Goal: Task Accomplishment & Management: Complete application form

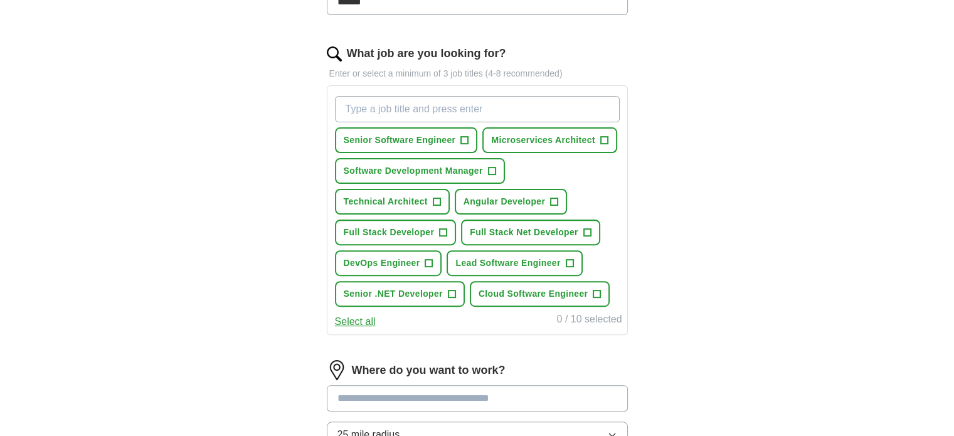
scroll to position [439, 0]
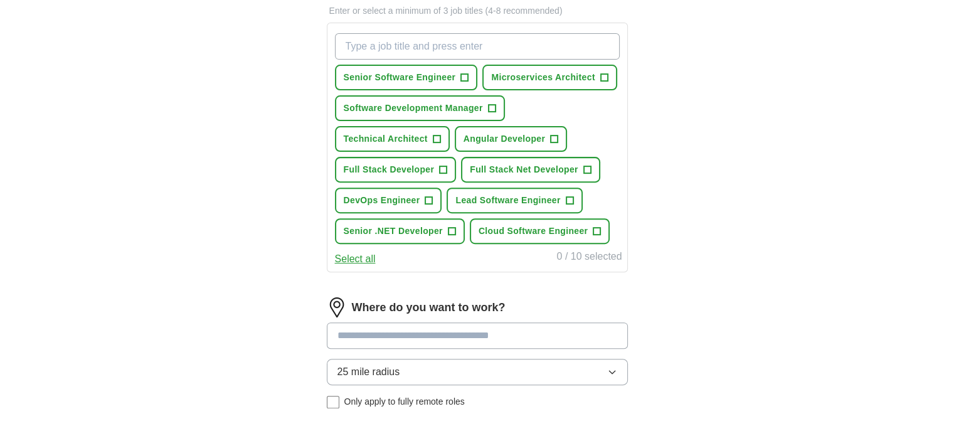
click at [362, 257] on button "Select all" at bounding box center [355, 258] width 41 height 15
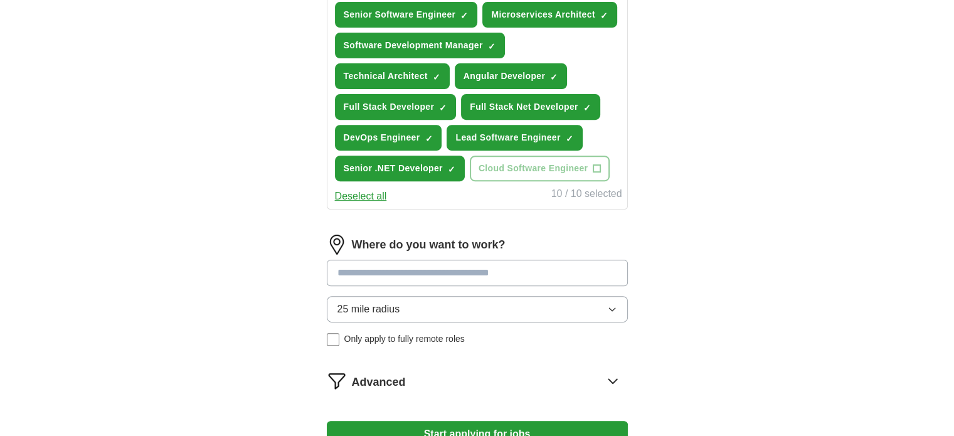
scroll to position [564, 0]
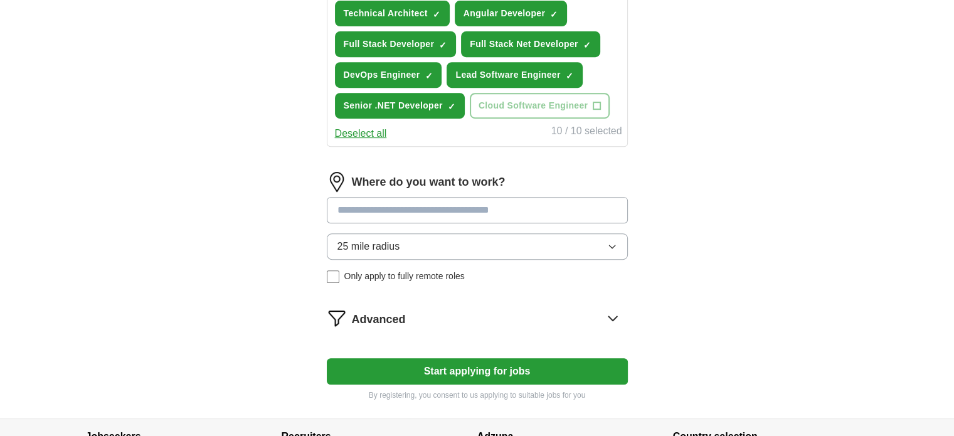
click at [431, 212] on input at bounding box center [477, 210] width 301 height 26
click at [386, 206] on input at bounding box center [477, 210] width 301 height 26
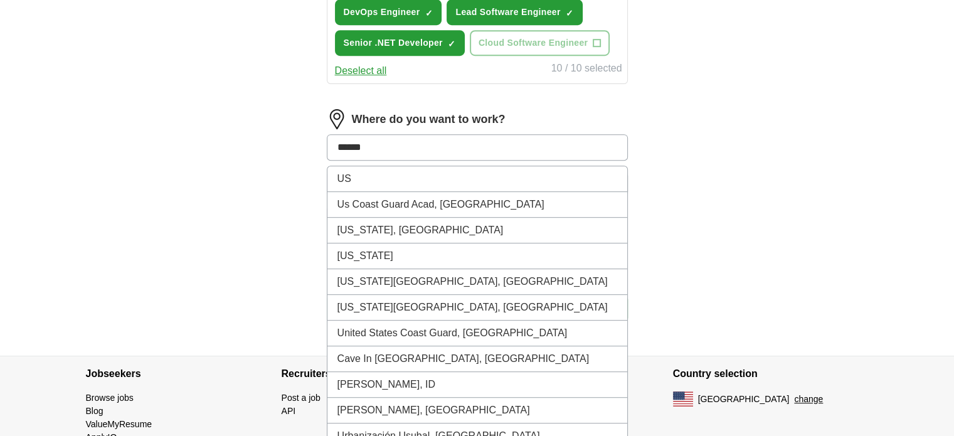
type input "******"
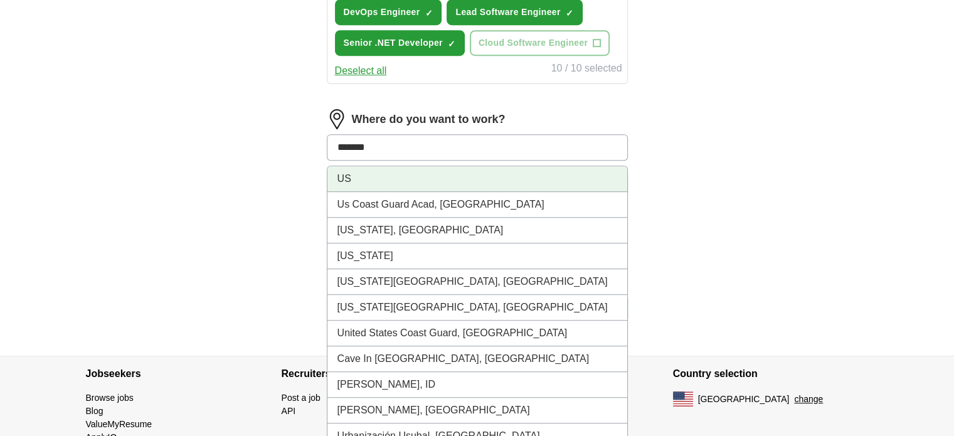
click at [374, 176] on li "US" at bounding box center [477, 179] width 300 height 26
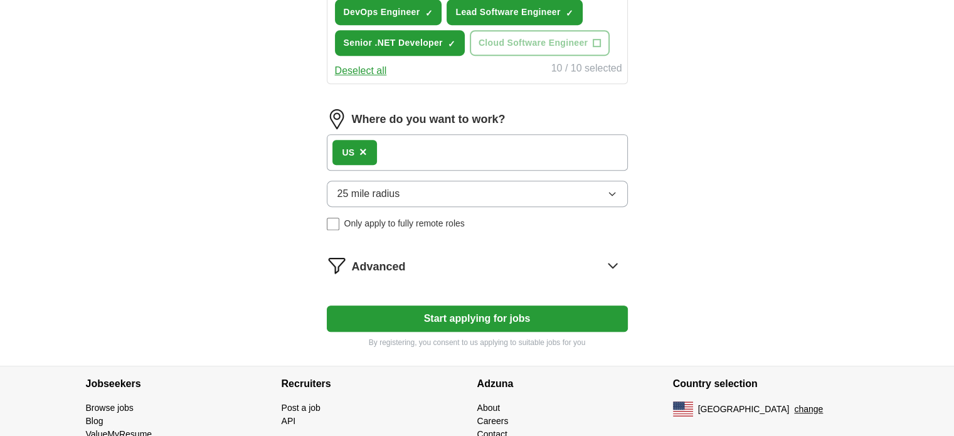
click at [473, 315] on button "Start applying for jobs" at bounding box center [477, 318] width 301 height 26
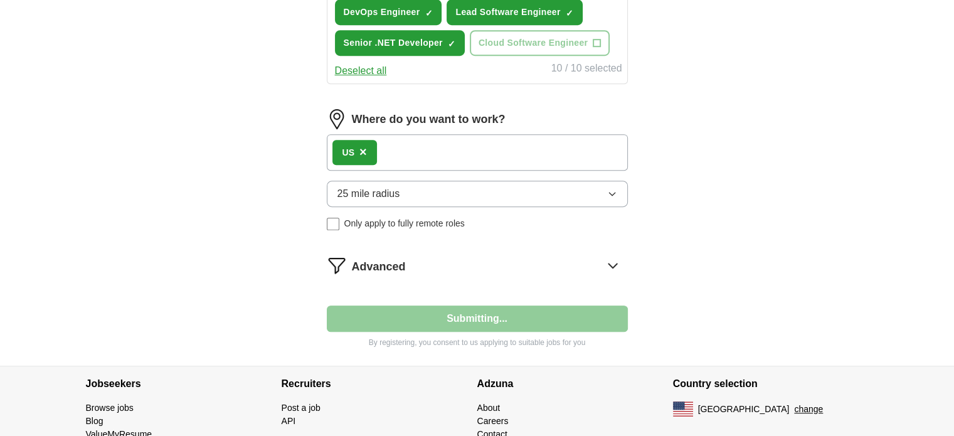
select select "**"
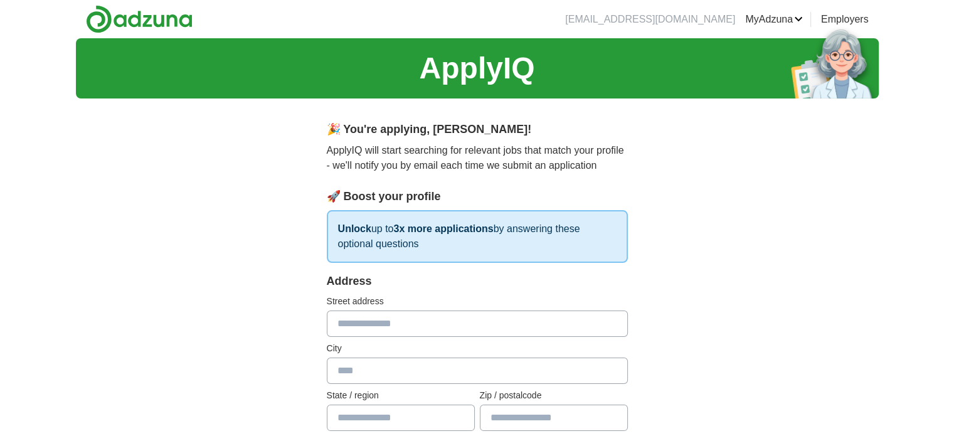
scroll to position [63, 0]
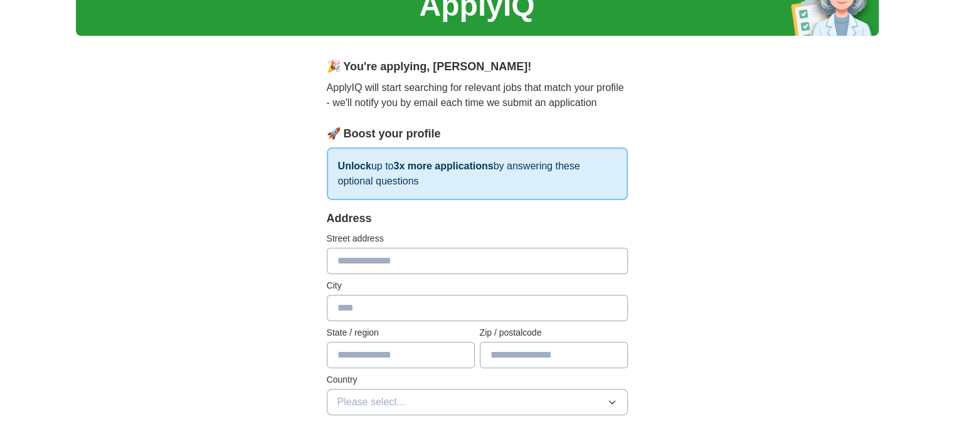
click at [497, 265] on input "text" at bounding box center [477, 261] width 301 height 26
type input "**********"
type input "*******"
type input "**"
type input "*****"
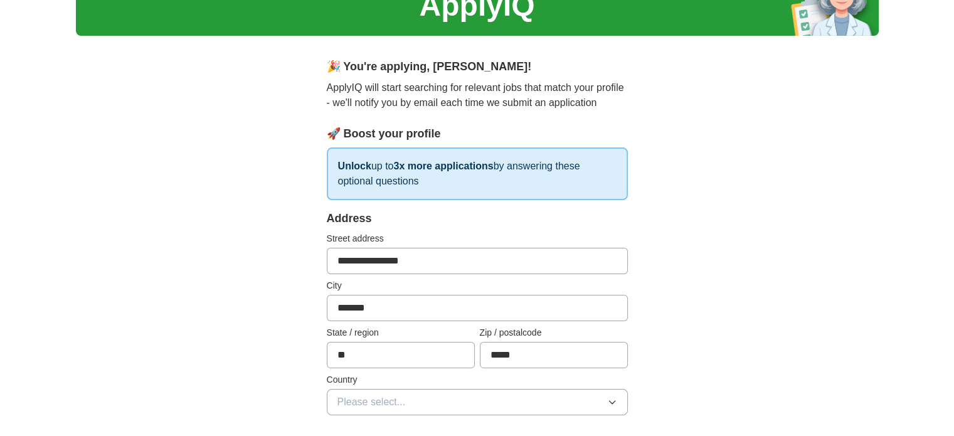
type input "**********"
select select "**"
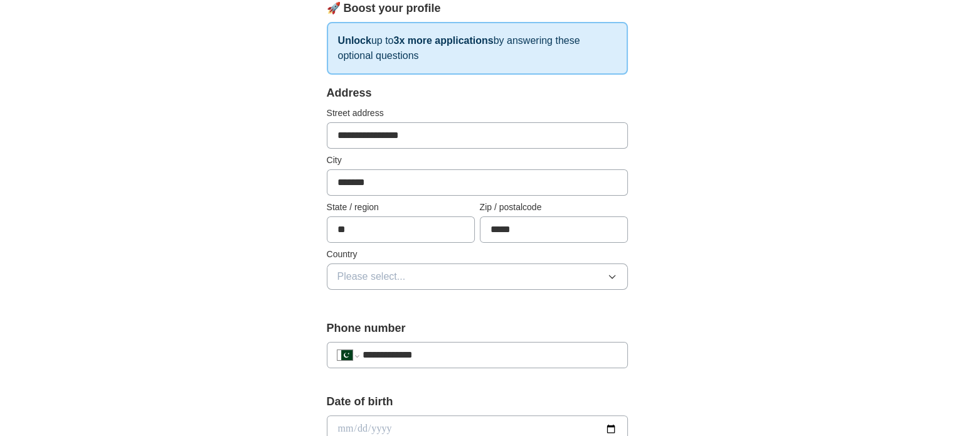
scroll to position [251, 0]
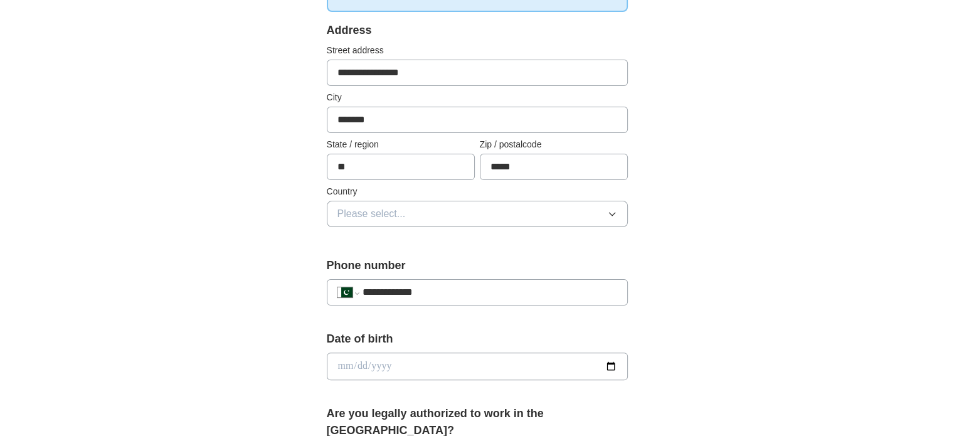
click at [450, 209] on button "Please select..." at bounding box center [477, 214] width 301 height 26
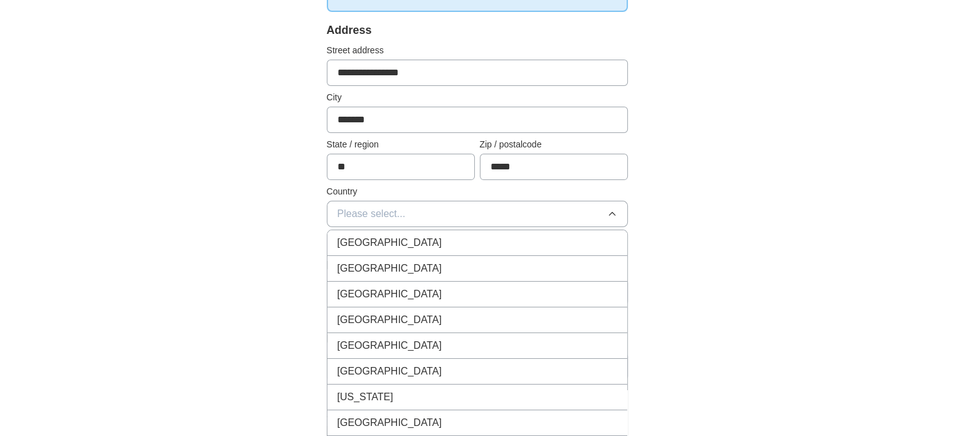
click at [428, 268] on div "United States" at bounding box center [477, 268] width 280 height 15
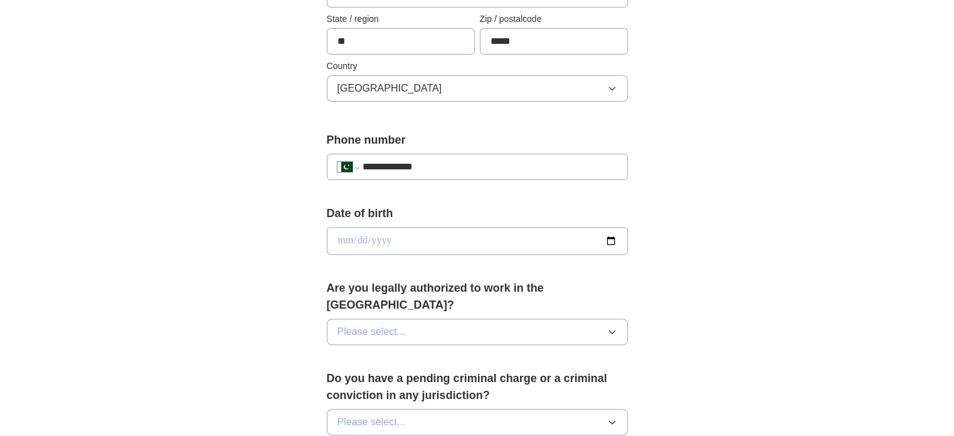
scroll to position [439, 0]
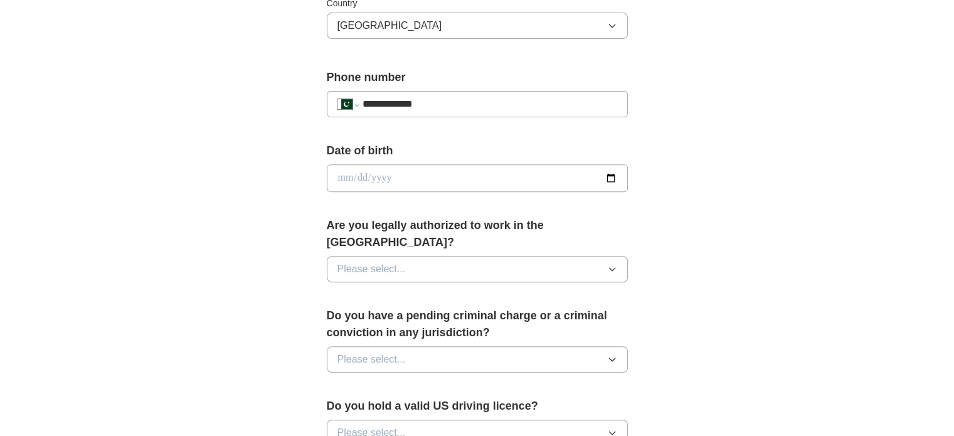
click at [431, 175] on input "date" at bounding box center [477, 178] width 301 height 28
click at [341, 175] on input "date" at bounding box center [477, 178] width 301 height 28
click at [349, 175] on input "date" at bounding box center [477, 178] width 301 height 28
click at [344, 172] on input "date" at bounding box center [477, 178] width 301 height 28
click at [361, 176] on input "date" at bounding box center [477, 178] width 301 height 28
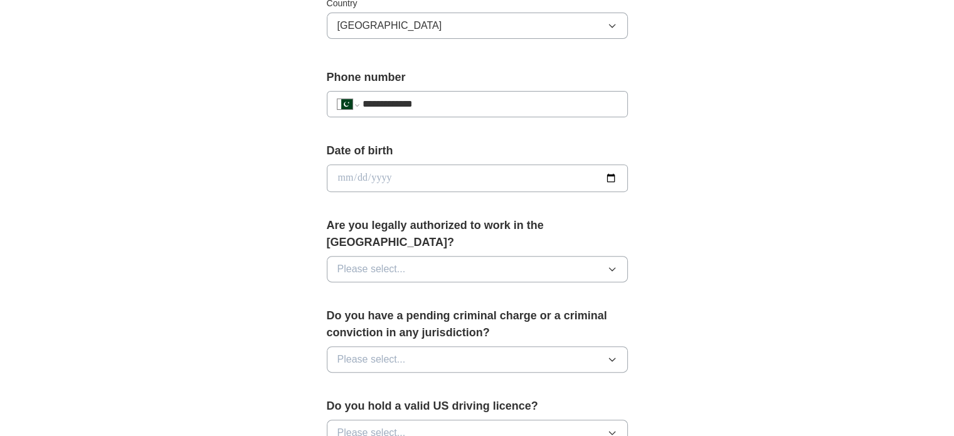
click at [344, 177] on input "date" at bounding box center [477, 178] width 301 height 28
click at [431, 256] on button "Please select..." at bounding box center [477, 269] width 301 height 26
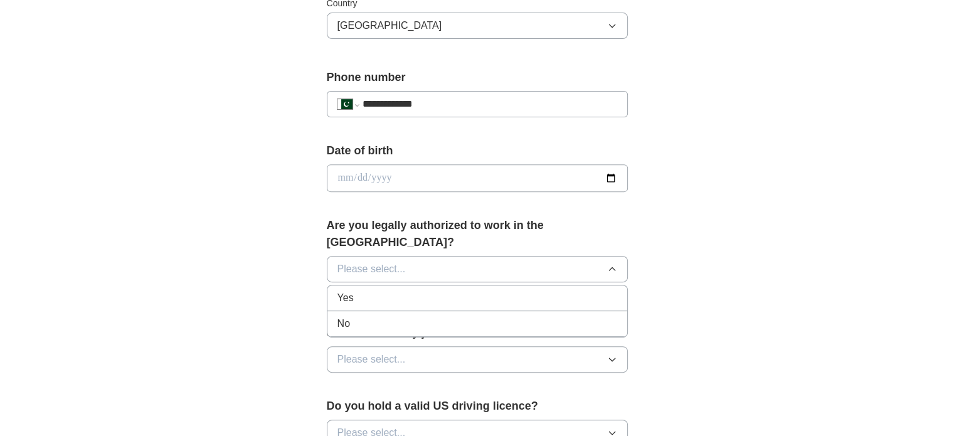
click at [430, 285] on li "Yes" at bounding box center [477, 298] width 300 height 26
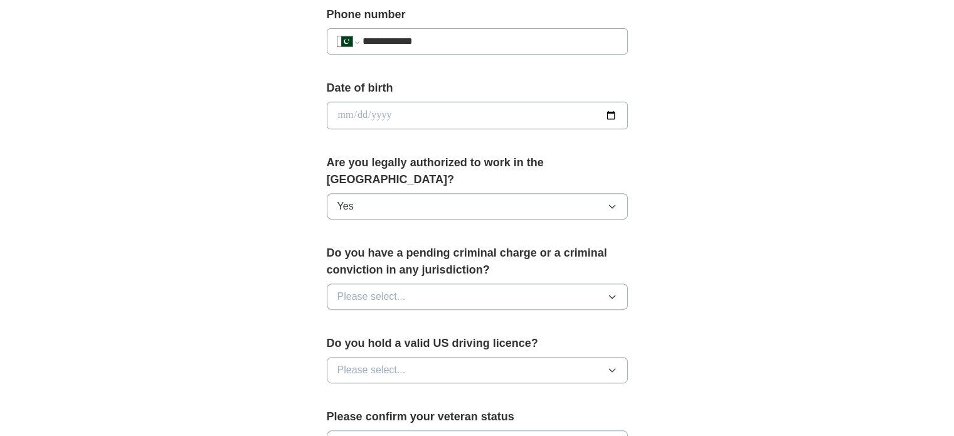
scroll to position [564, 0]
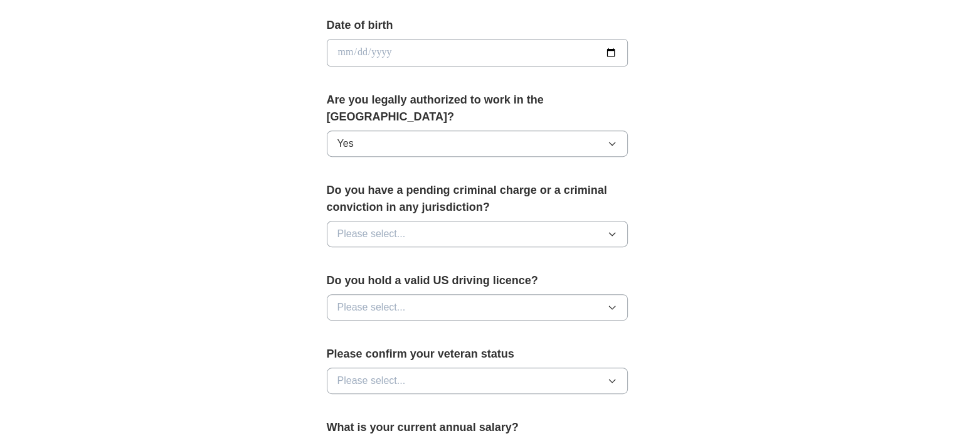
click at [434, 221] on button "Please select..." at bounding box center [477, 234] width 301 height 26
click at [401, 281] on div "No" at bounding box center [477, 288] width 280 height 15
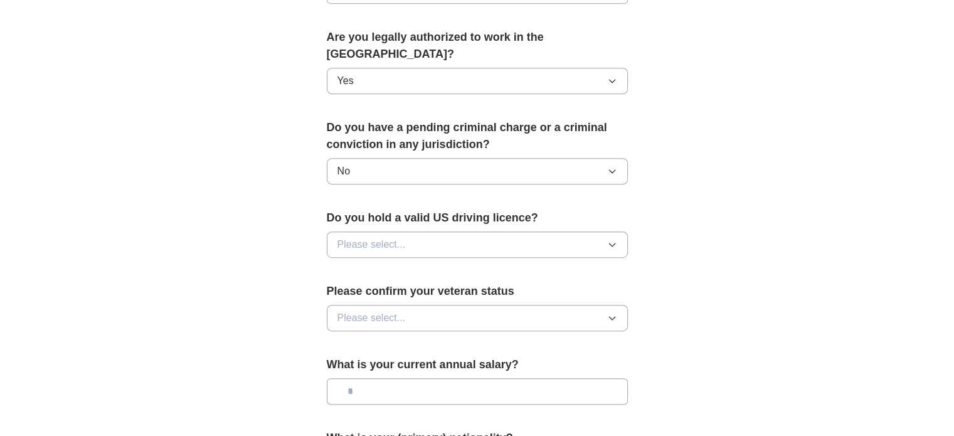
click at [415, 231] on button "Please select..." at bounding box center [477, 244] width 301 height 26
click at [411, 266] on div "Yes" at bounding box center [477, 273] width 280 height 15
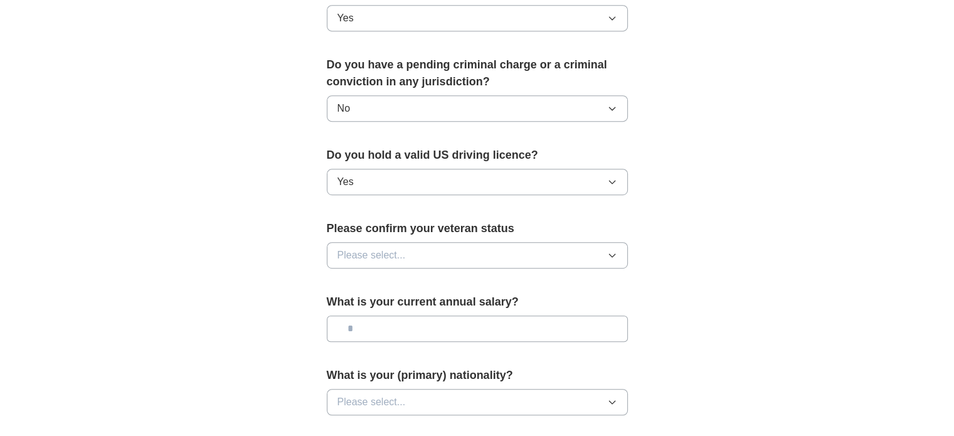
click at [423, 242] on button "Please select..." at bounding box center [477, 255] width 301 height 26
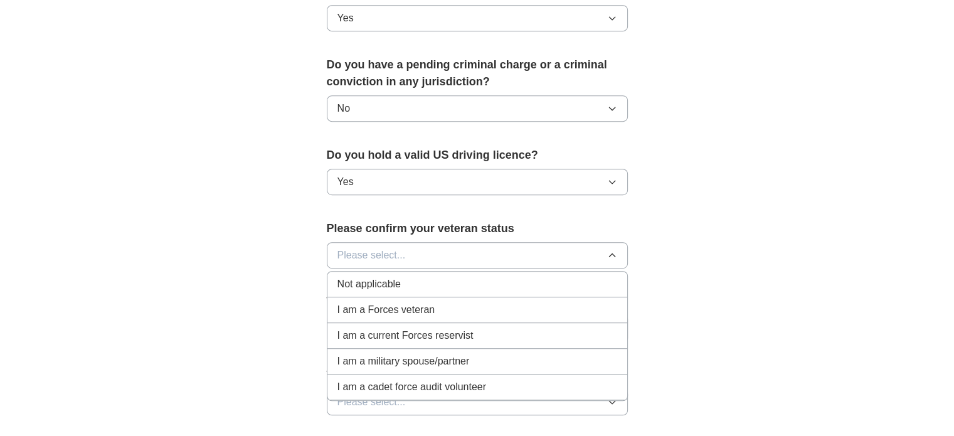
click at [383, 276] on span "Not applicable" at bounding box center [368, 283] width 63 height 15
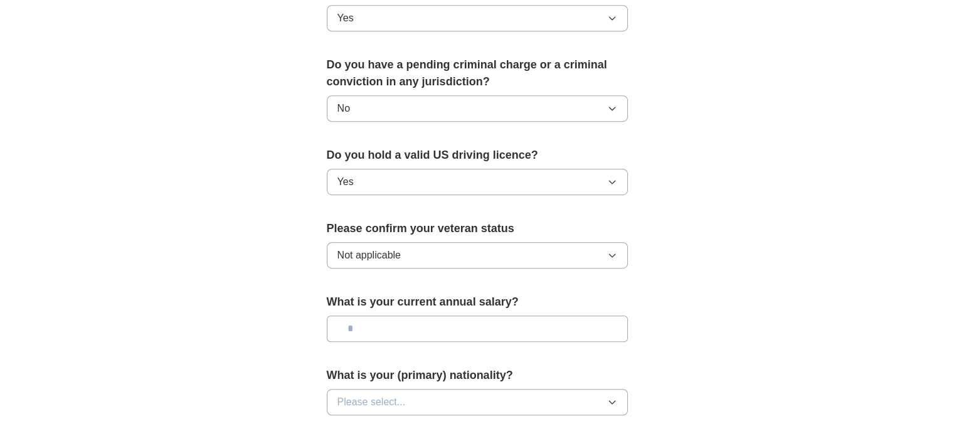
click at [393, 315] on input "text" at bounding box center [477, 328] width 301 height 26
click at [407, 315] on input "text" at bounding box center [477, 328] width 301 height 26
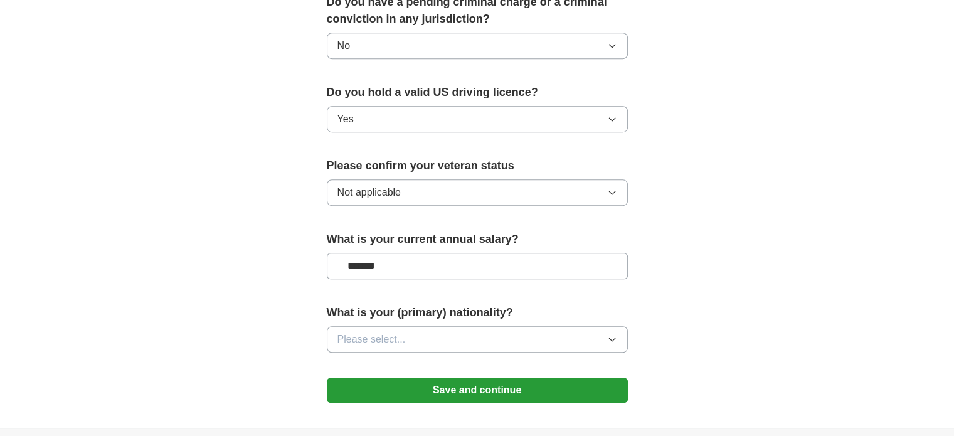
type input "*******"
click at [424, 326] on button "Please select..." at bounding box center [477, 339] width 301 height 26
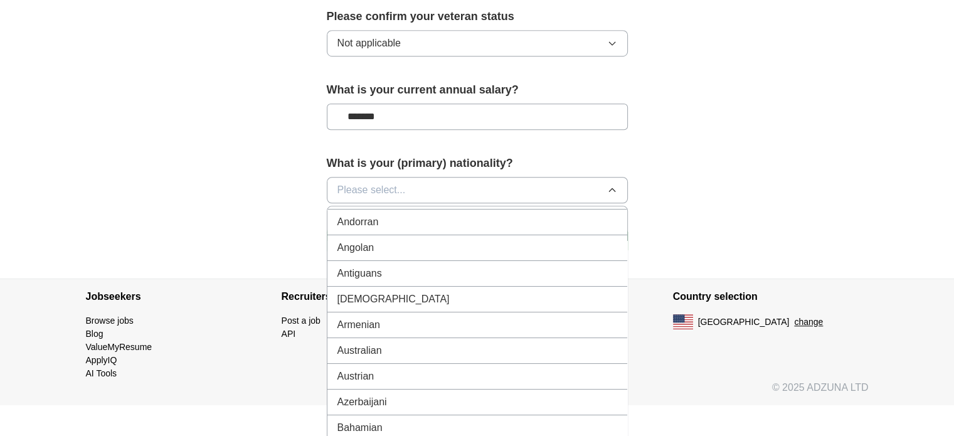
scroll to position [188, 0]
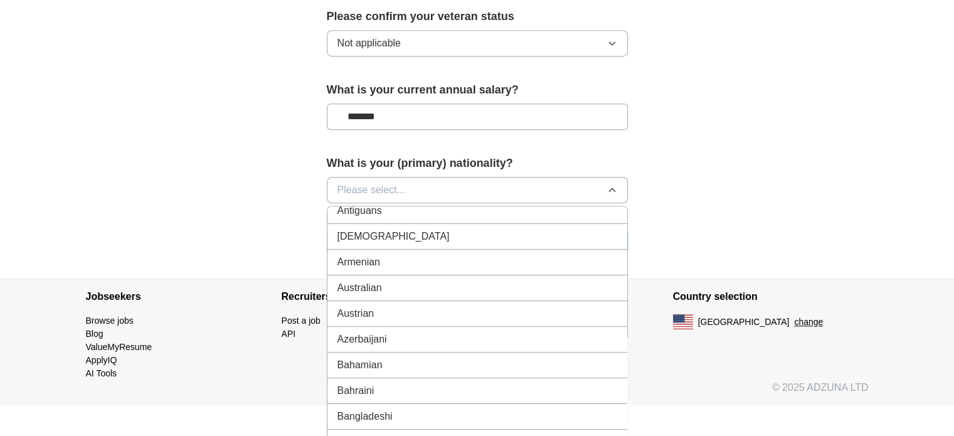
click at [445, 177] on button "Please select..." at bounding box center [477, 190] width 301 height 26
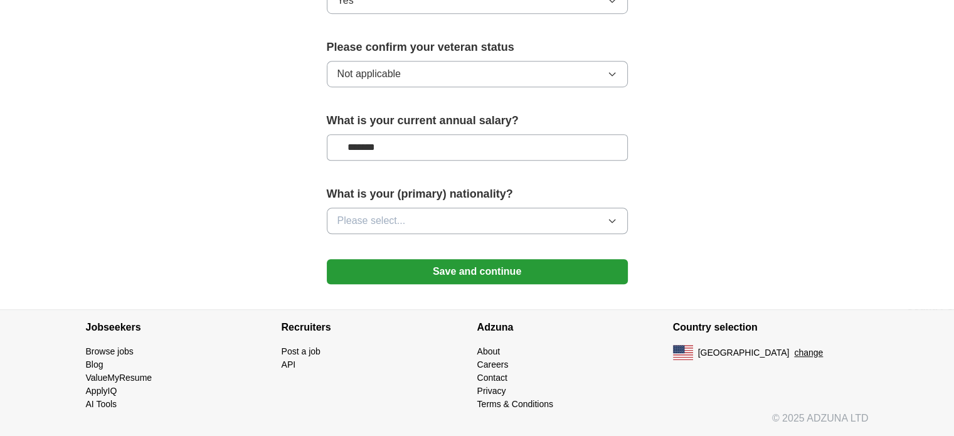
scroll to position [850, 0]
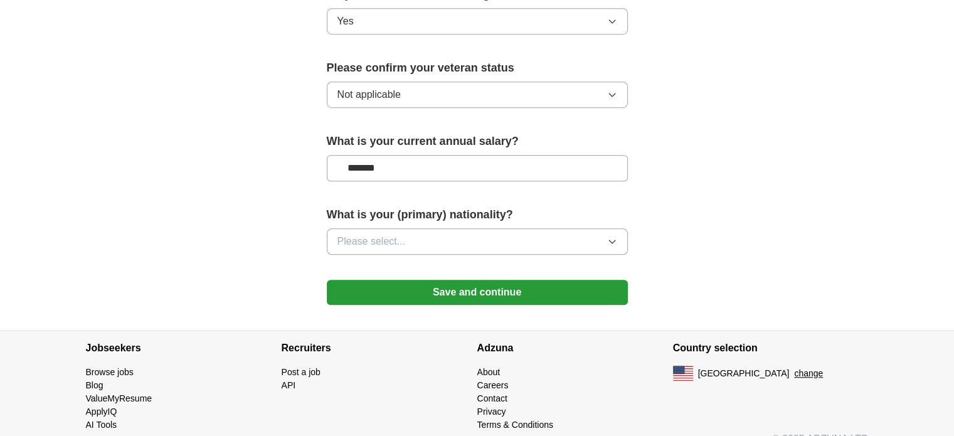
click at [438, 228] on button "Please select..." at bounding box center [477, 241] width 301 height 26
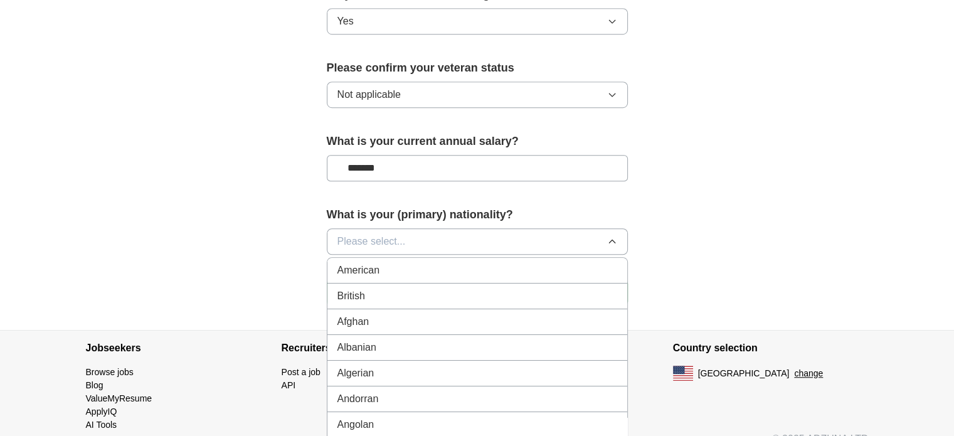
scroll to position [902, 0]
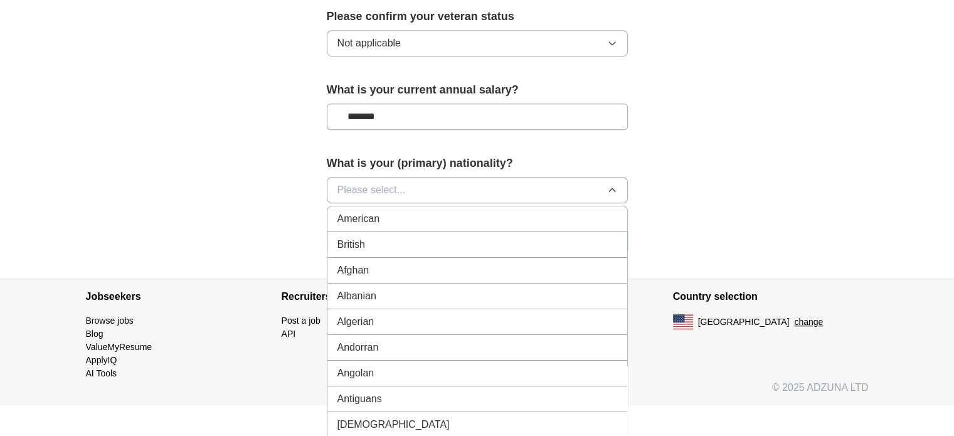
click at [465, 288] on div "Albanian" at bounding box center [477, 295] width 280 height 15
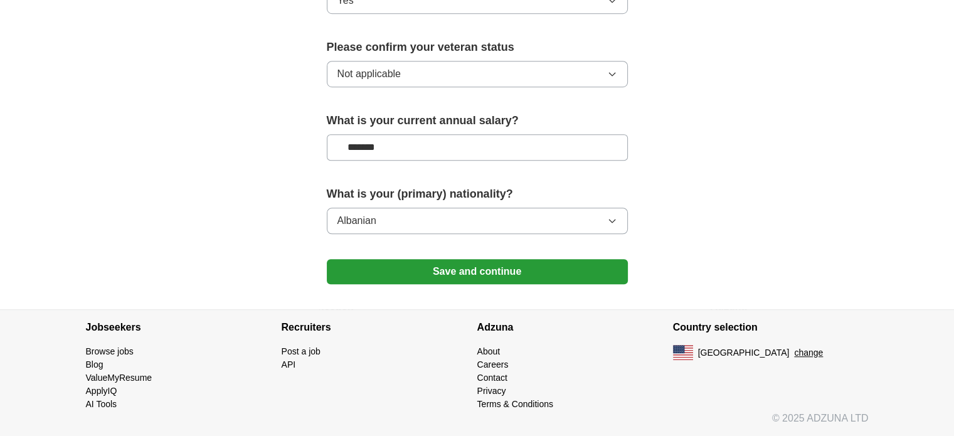
scroll to position [850, 0]
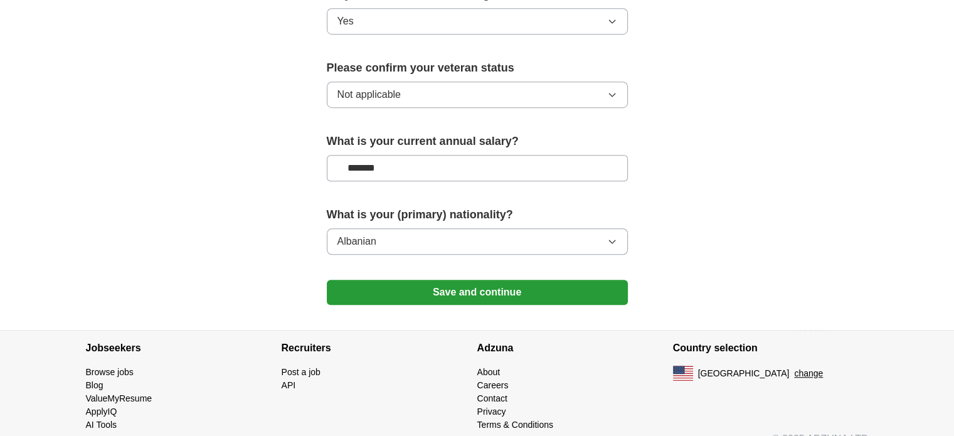
click at [478, 280] on button "Save and continue" at bounding box center [477, 292] width 301 height 25
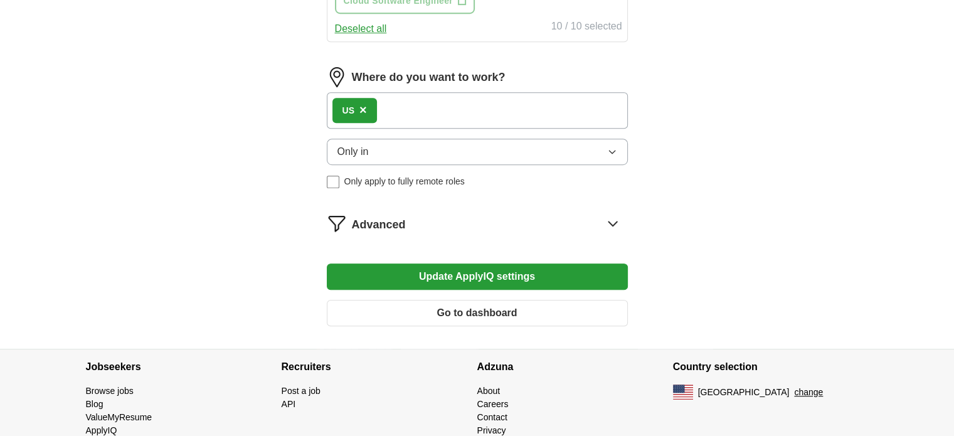
scroll to position [733, 0]
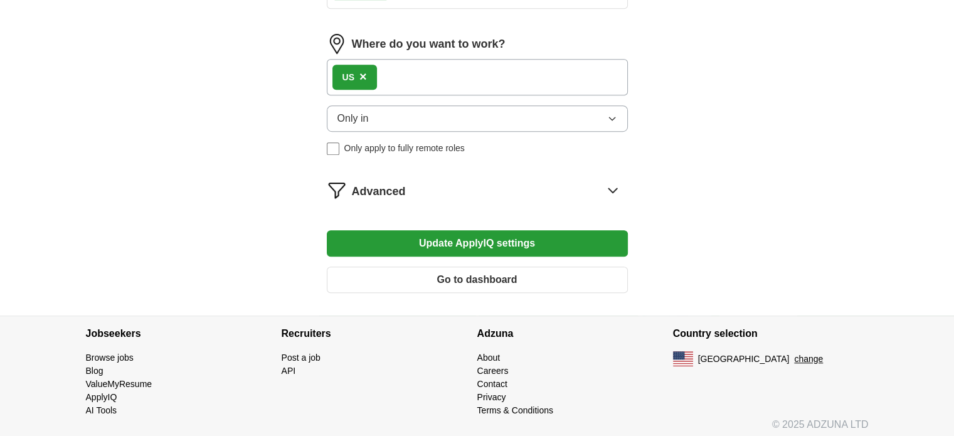
click at [567, 271] on button "Go to dashboard" at bounding box center [477, 279] width 301 height 26
